Goal: Information Seeking & Learning: Learn about a topic

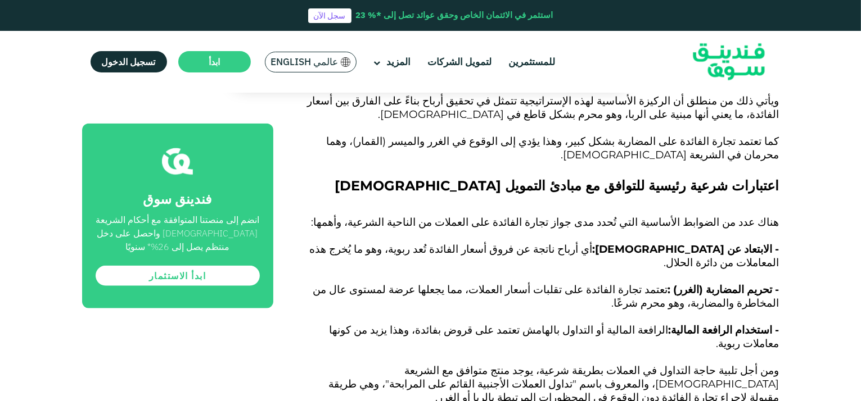
scroll to position [1124, 0]
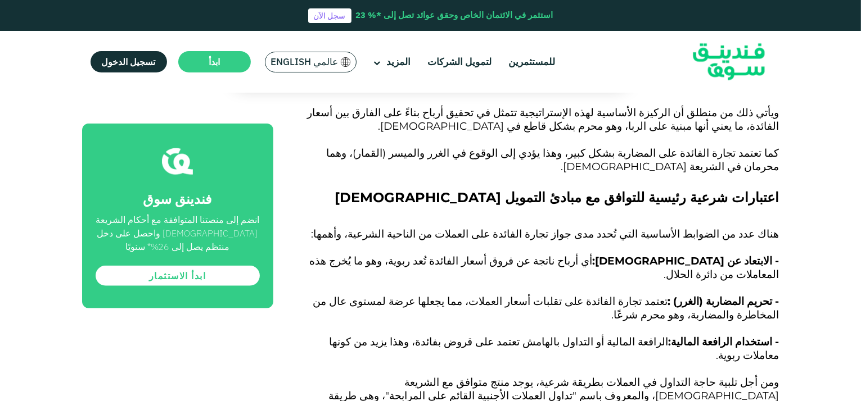
click at [715, 228] on span "هناك عدد من الضوابط الأساسية التي تُحدد مدى جواز تجارة الفائدة على العملات من ا…" at bounding box center [545, 234] width 468 height 13
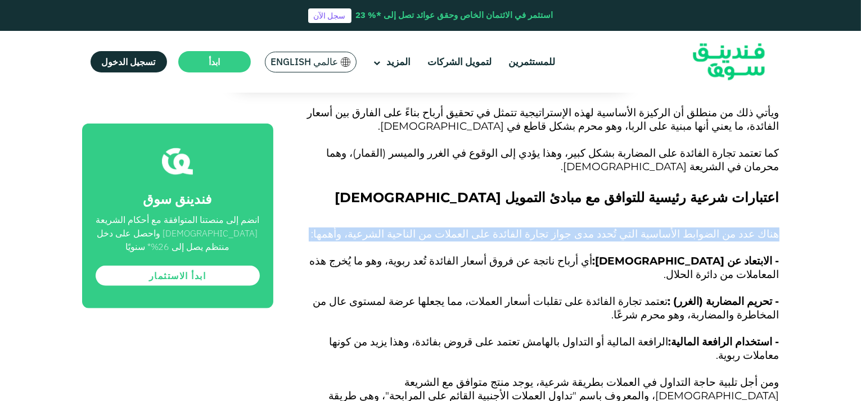
click at [715, 228] on span "هناك عدد من الضوابط الأساسية التي تُحدد مدى جواز تجارة الفائدة على العملات من ا…" at bounding box center [545, 234] width 468 height 13
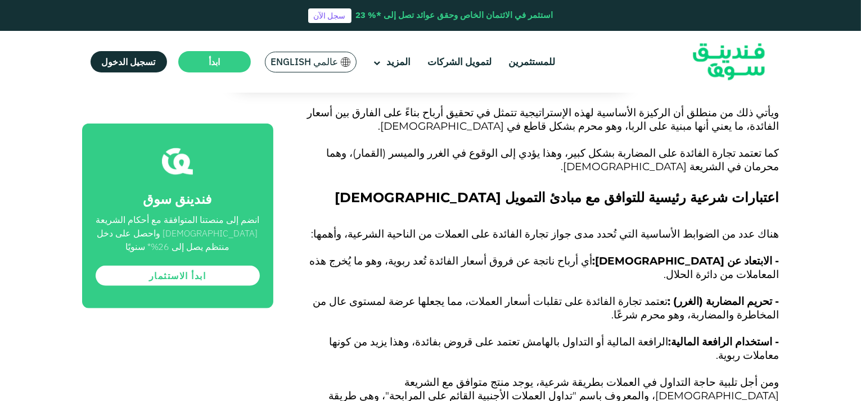
click at [706, 255] on span "أي أرباح ناتجة عن فروق أسعار الفائدة تُعد ربوية، وهو ما يُخرج هذه المعاملات من …" at bounding box center [544, 268] width 469 height 26
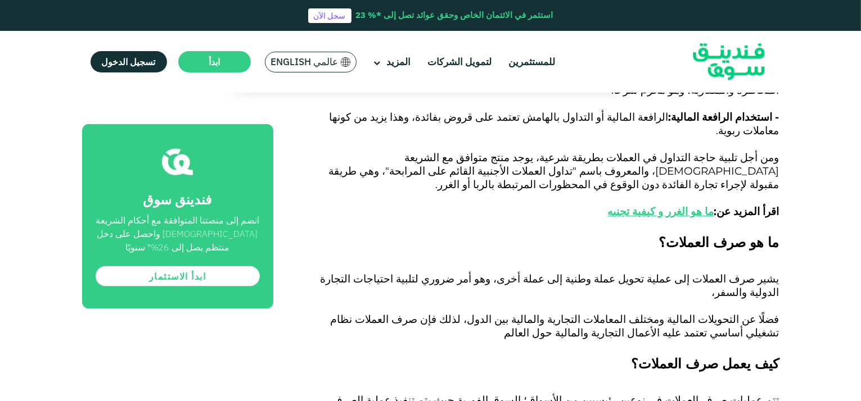
scroll to position [1293, 0]
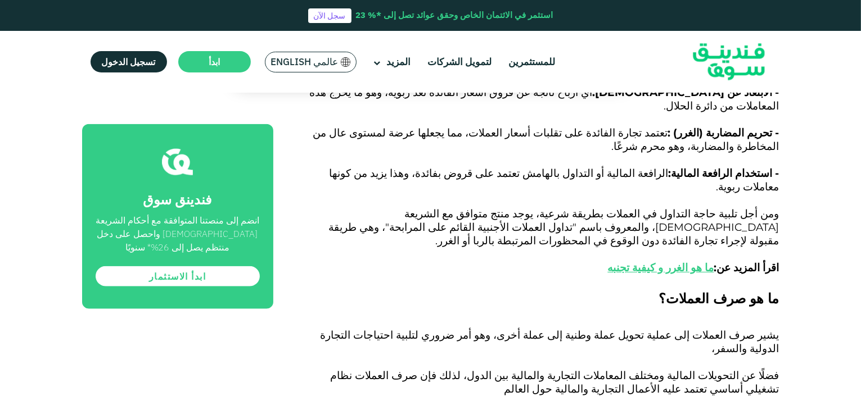
click at [386, 207] on span "ومن أجل تلبية حاجة التداول في العملات بطريقة شرعية، يوجد منتج متوافق مع الشريعة…" at bounding box center [554, 240] width 450 height 67
drag, startPoint x: 386, startPoint y: 146, endPoint x: 747, endPoint y: 159, distance: 361.7
click at [747, 207] on span "ومن أجل تلبية حاجة التداول في العملات بطريقة شرعية، يوجد منتج متوافق مع الشريعة…" at bounding box center [554, 240] width 450 height 67
copy span "تداول العملات الأجنبية القائم على المرابحة"
click at [720, 329] on span "يشير صرف العملات إلى عملية تحويل عملة وطنية إلى عملة أخرى، وهو أمر ضروري لتلبية…" at bounding box center [549, 362] width 459 height 67
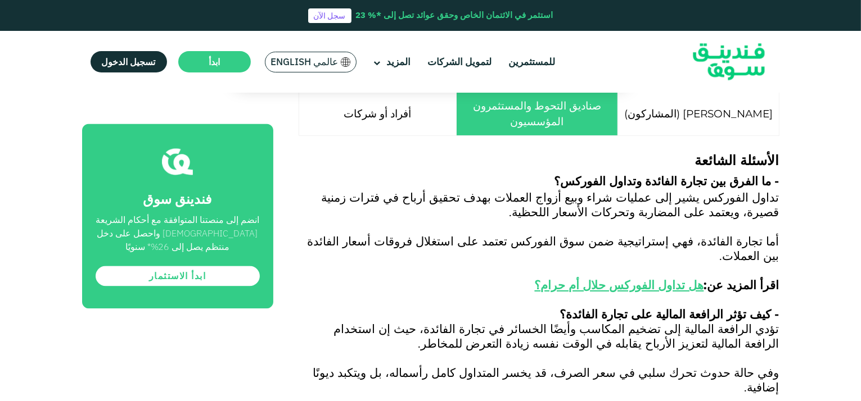
scroll to position [2418, 0]
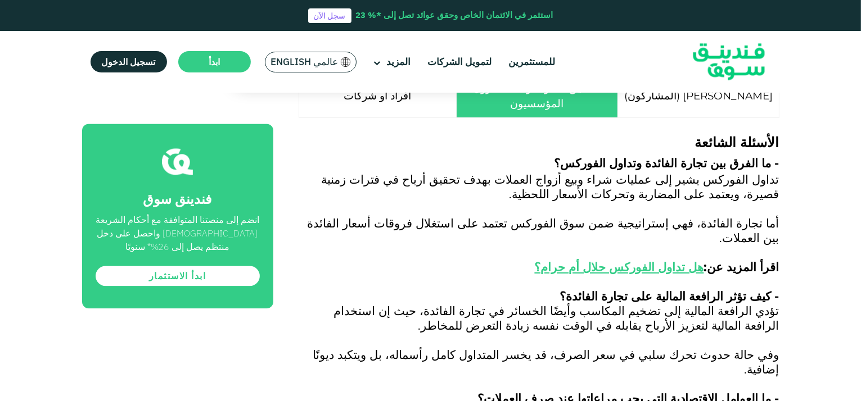
click at [542, 347] on span "وفي حالة حدوث تحرك سلبي في سعر الصرف، قد يخسر المتداول كامل رأسماله، بل ويتكبد …" at bounding box center [546, 361] width 466 height 29
click at [541, 347] on span "وفي حالة حدوث تحرك سلبي في سعر الصرف، قد يخسر المتداول كامل رأسماله، بل ويتكبد …" at bounding box center [546, 361] width 466 height 29
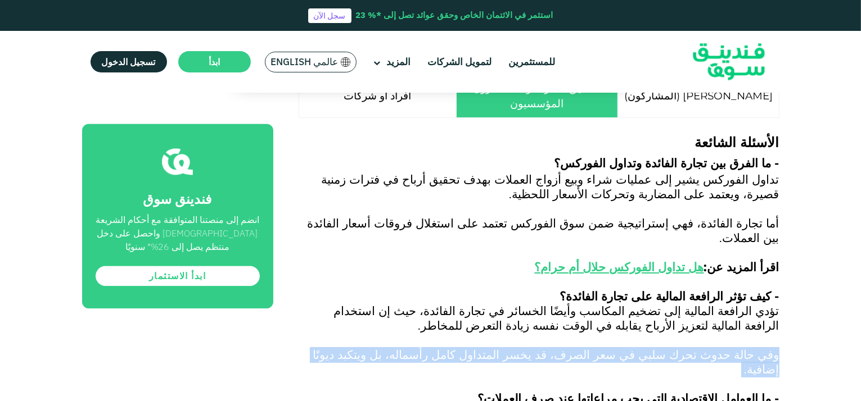
click at [541, 347] on span "وفي حالة حدوث تحرك سلبي في سعر الصرف، قد يخسر المتداول كامل رأسماله، بل ويتكبد …" at bounding box center [546, 361] width 466 height 29
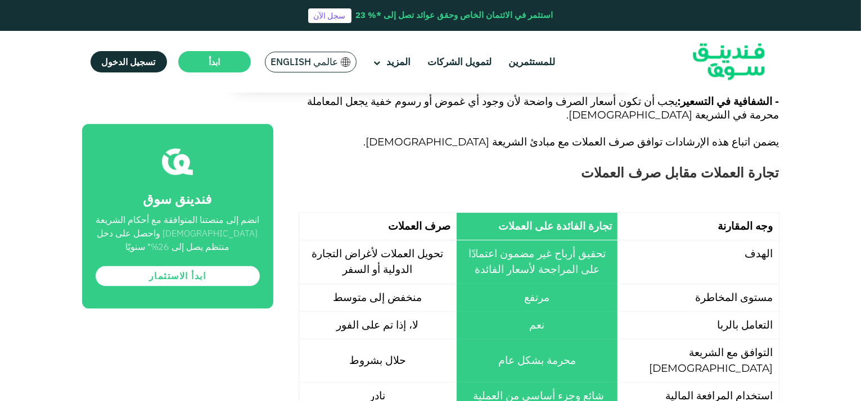
scroll to position [2193, 0]
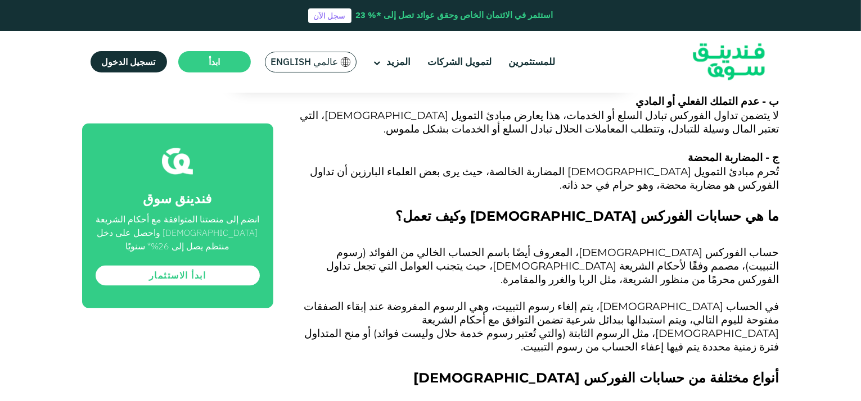
scroll to position [2136, 0]
